Goal: Information Seeking & Learning: Learn about a topic

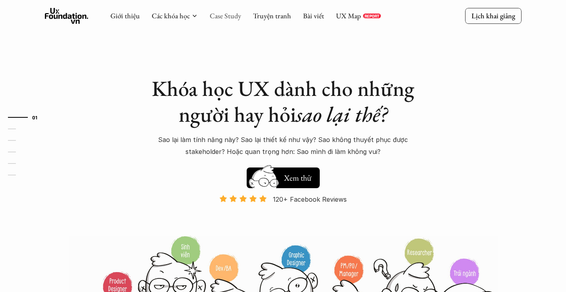
click at [227, 17] on link "Case Study" at bounding box center [225, 15] width 31 height 9
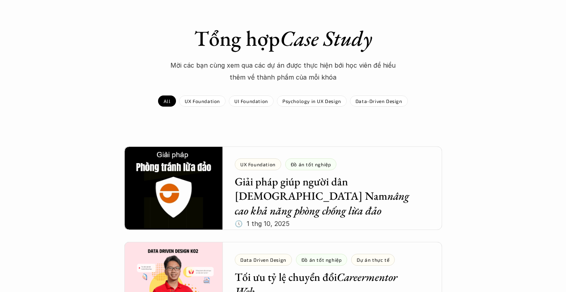
scroll to position [114, 0]
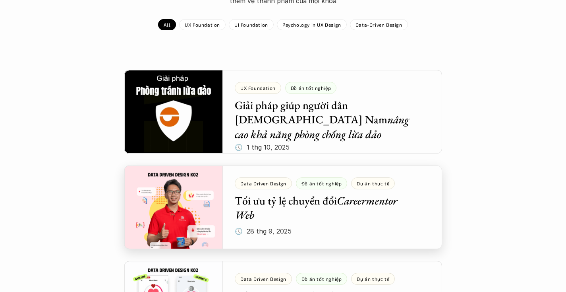
click at [320, 186] on div at bounding box center [283, 206] width 318 height 83
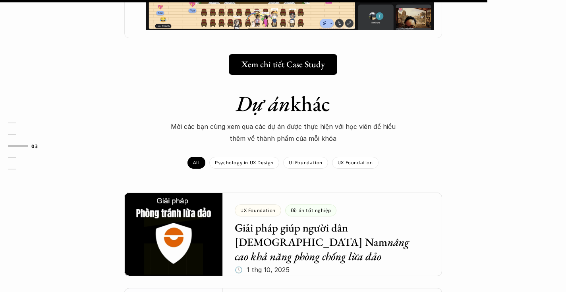
scroll to position [1100, 0]
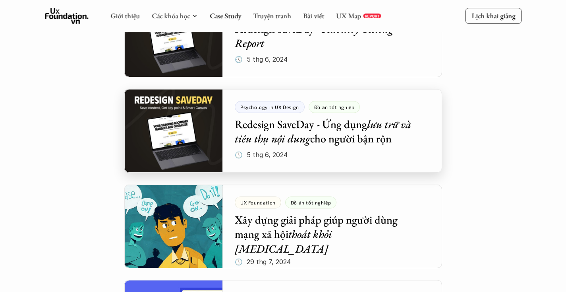
scroll to position [1030, 0]
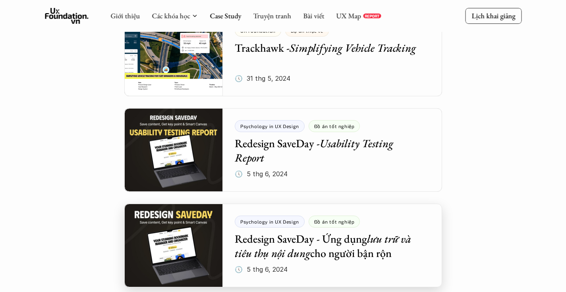
click at [265, 220] on div at bounding box center [283, 245] width 318 height 83
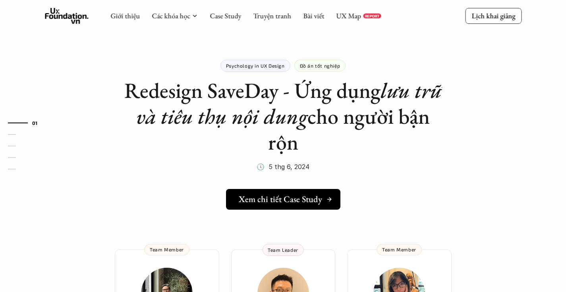
click at [259, 64] on p "Psychology in UX Design" at bounding box center [255, 66] width 59 height 6
click at [250, 66] on p "Psychology in UX Design" at bounding box center [255, 66] width 59 height 6
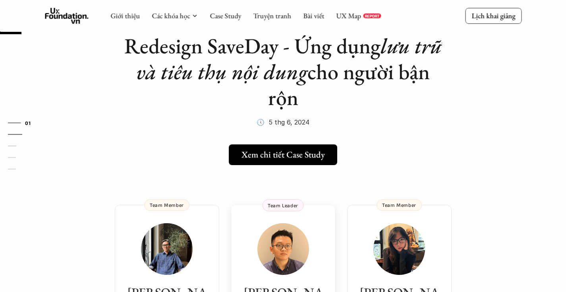
scroll to position [38, 0]
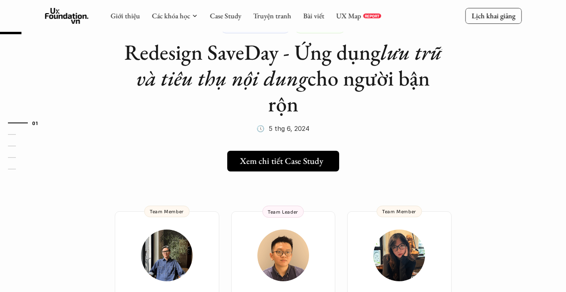
click at [286, 166] on h5 "Xem chi tiết Case Study" at bounding box center [281, 161] width 83 height 10
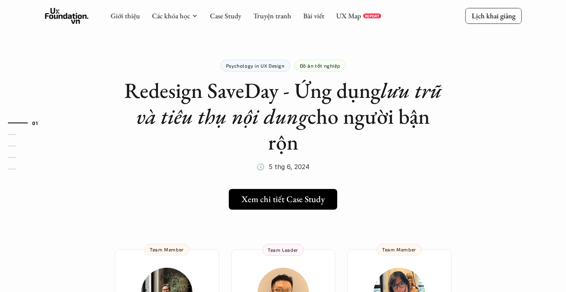
click at [262, 67] on p "Psychology in UX Design" at bounding box center [255, 66] width 59 height 6
click at [248, 67] on p "Psychology in UX Design" at bounding box center [255, 66] width 59 height 6
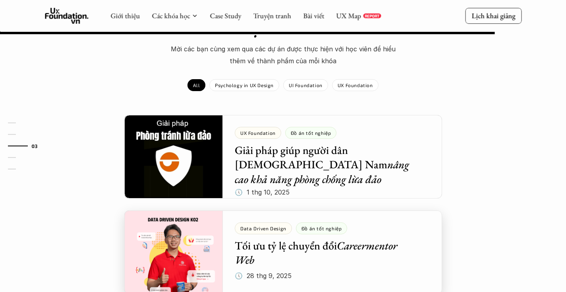
scroll to position [880, 0]
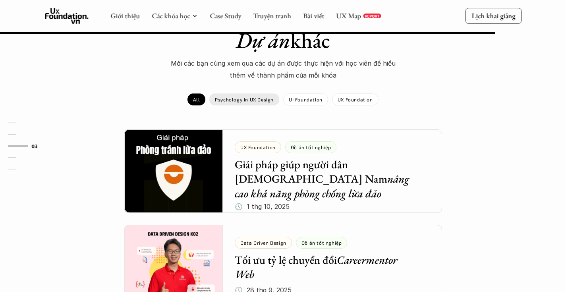
click at [251, 97] on p "Psychology in UX Design" at bounding box center [244, 100] width 59 height 6
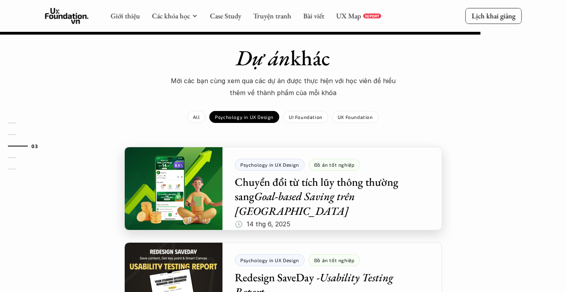
scroll to position [855, 0]
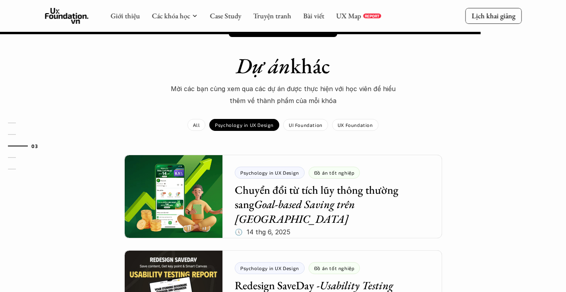
click at [58, 11] on use at bounding box center [67, 16] width 44 height 16
